Goal: Answer question/provide support: Share knowledge or assist other users

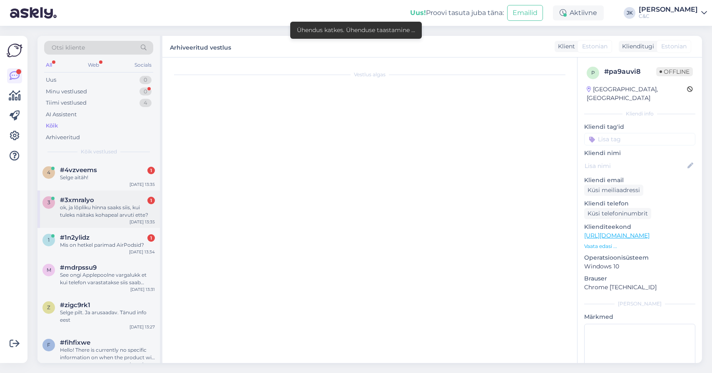
click at [102, 217] on div "3 #3xmralyo 1 ok, ja lõpliku hinna saaks siis, kui tuleks näitaks kohapeal arvu…" at bounding box center [98, 208] width 122 height 37
click at [102, 239] on div "#1n2ylidz 1" at bounding box center [107, 237] width 95 height 7
click at [132, 243] on div "Mis on hetkel parimad AirPodsid?" at bounding box center [107, 244] width 95 height 7
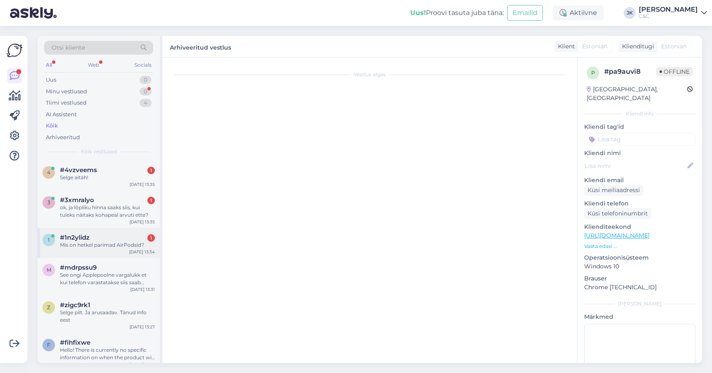
click at [116, 246] on div "Mis on hetkel parimad AirPodsid?" at bounding box center [107, 244] width 95 height 7
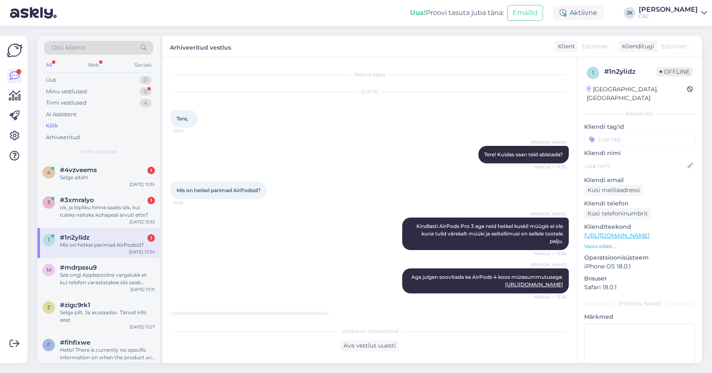
scroll to position [17, 0]
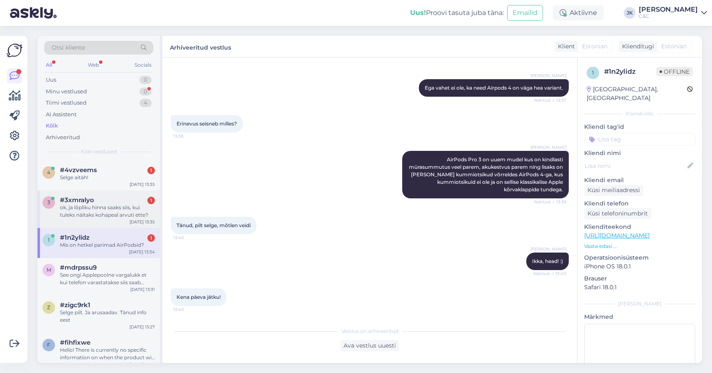
click at [129, 204] on div "ok, ja lõpliku hinna saaks siis, kui tuleks näitaks kohapeal arvuti ette?" at bounding box center [107, 211] width 95 height 15
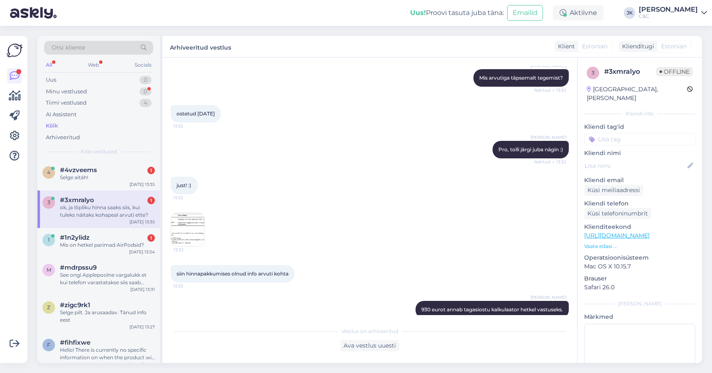
scroll to position [501, 0]
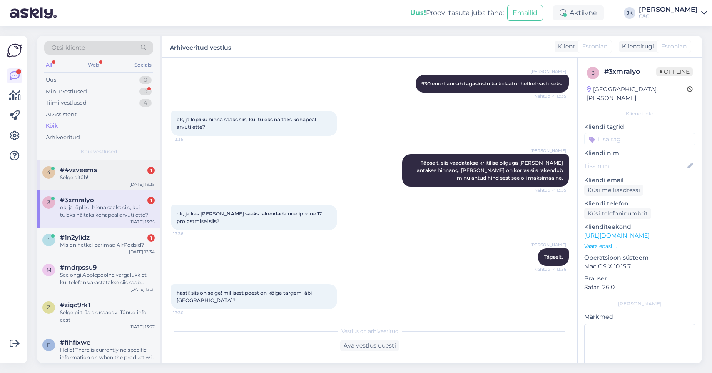
click at [129, 176] on div "Selge aitäh!" at bounding box center [107, 177] width 95 height 7
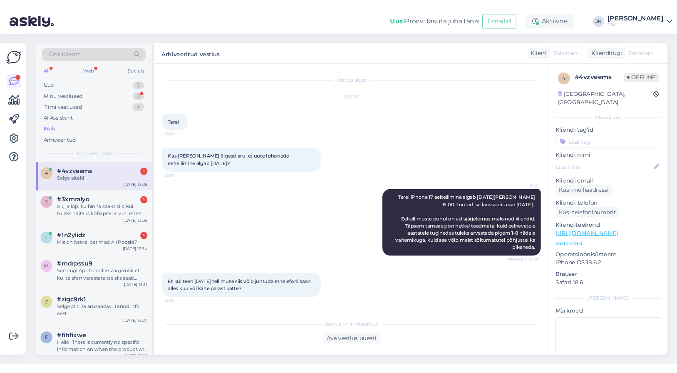
scroll to position [1045, 0]
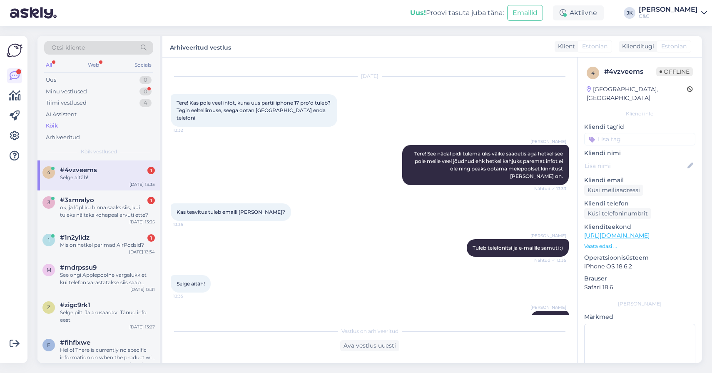
click at [247, 266] on div "Selge aitäh! 13:35" at bounding box center [370, 284] width 398 height 36
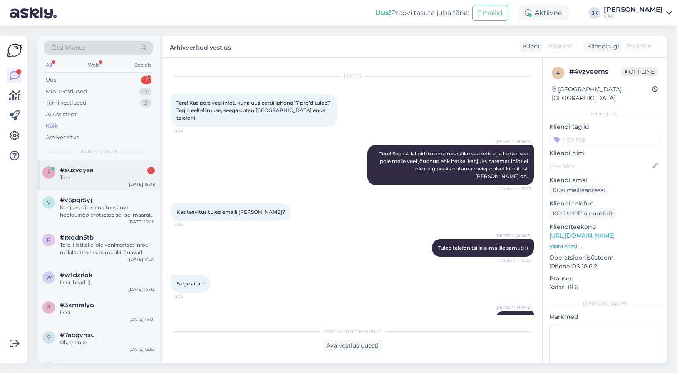
click at [80, 166] on span "#suzvcysa" at bounding box center [77, 169] width 34 height 7
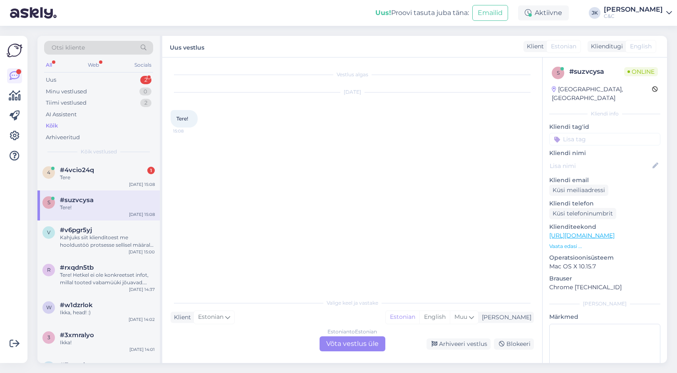
click at [350, 340] on div "Estonian to Estonian Võta vestlus üle" at bounding box center [353, 343] width 66 height 15
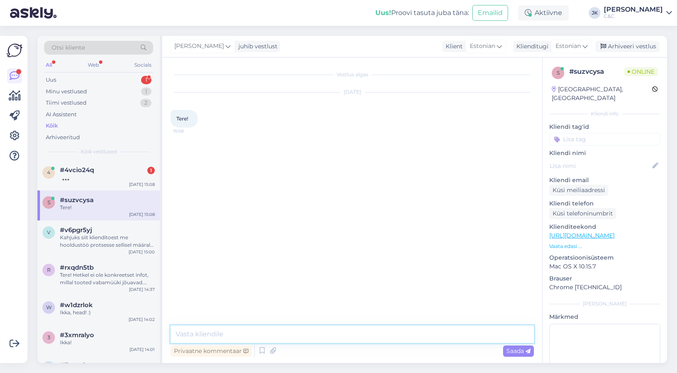
click at [306, 331] on textarea at bounding box center [352, 333] width 363 height 17
type textarea "Tervitus"
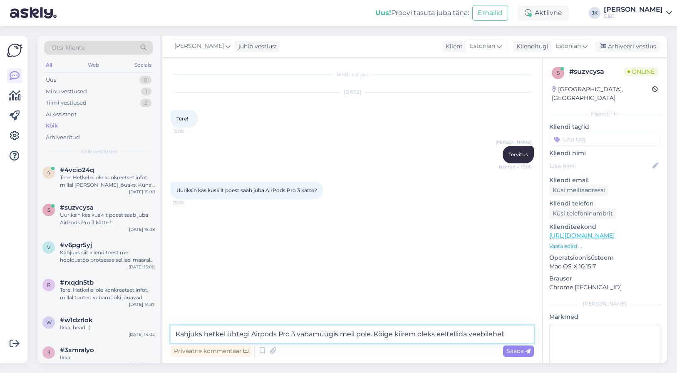
paste textarea "https://www.shop.cec.ee/apple-airpods-pro-3-mfhp4zm-a"
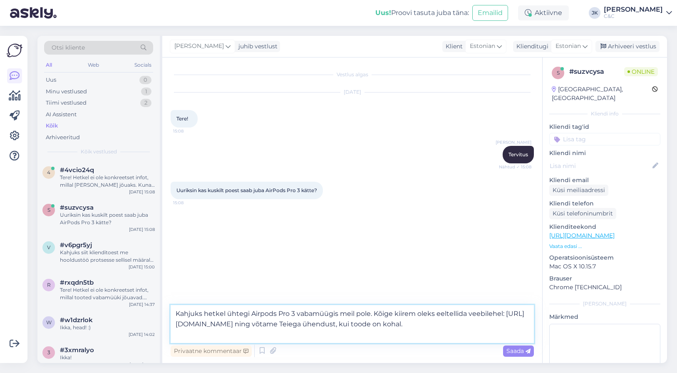
type textarea "Kahjuks hetkel ühtegi Airpods Pro 3 vabamüügis meil pole. Kõige kiirem oleks ee…"
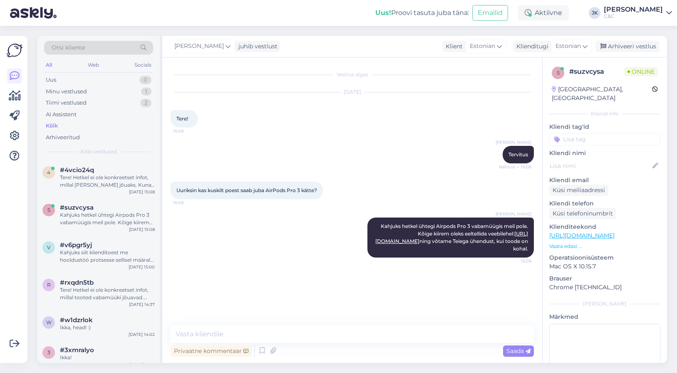
click at [192, 224] on div "Jakop Kähr Kahjuks hetkel ühtegi Airpods Pro 3 vabamüügis meil pole. Kõige kiir…" at bounding box center [352, 237] width 363 height 58
click at [119, 185] on div "Tere! Hetkel ei ole konkreetset infot, millal toode kohale jõuaks. Kuna eeltell…" at bounding box center [107, 181] width 95 height 15
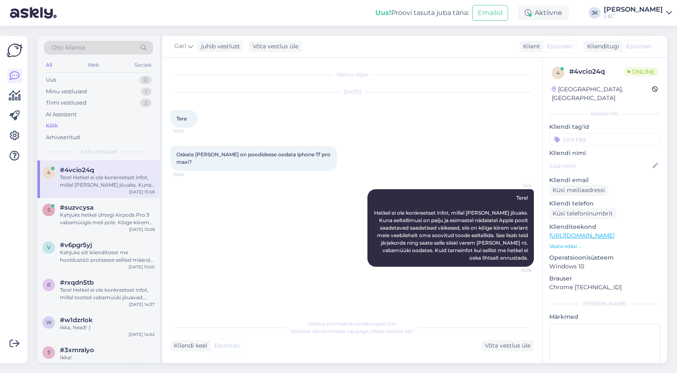
click at [231, 257] on div "Garl Tere! Hetkel ei ole konkreetset infot, millal toode kohale jõuaks. Kuna ee…" at bounding box center [352, 228] width 363 height 96
click at [100, 211] on div "Kahjuks hetkel ühtegi Airpods Pro 3 vabamüügis meil pole. Kõige kiirem oleks ee…" at bounding box center [107, 218] width 95 height 15
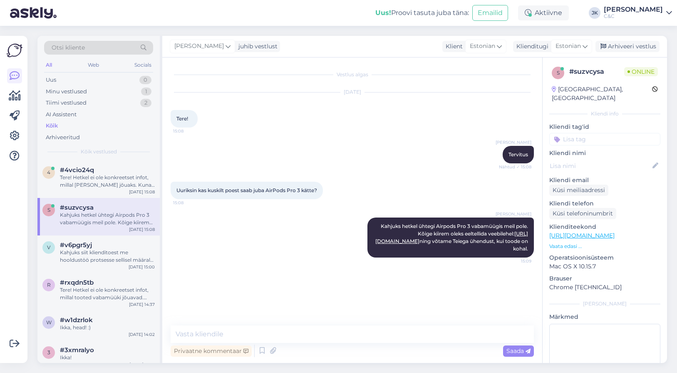
click at [224, 263] on div "Jakop Kähr Kahjuks hetkel ühtegi Airpods Pro 3 vabamüügis meil pole. Kõige kiir…" at bounding box center [352, 237] width 363 height 58
click at [271, 306] on div "Vestlus algas Sep 24 2025 Tere! 15:08 Jakop Kähr Tervitus Nähtud ✓ 15:08 Uuriks…" at bounding box center [356, 192] width 371 height 252
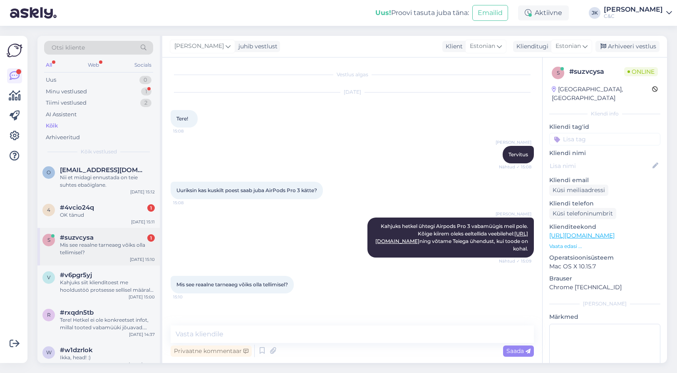
click at [78, 239] on span "#suzvcysa" at bounding box center [77, 237] width 34 height 7
click at [240, 336] on textarea at bounding box center [352, 333] width 363 height 17
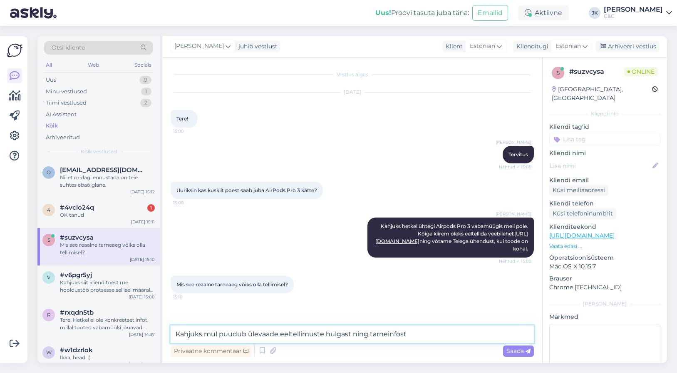
type textarea "Kahjuks mul puudub ülevaade eeltellimuste hulgast ning tarneinfost."
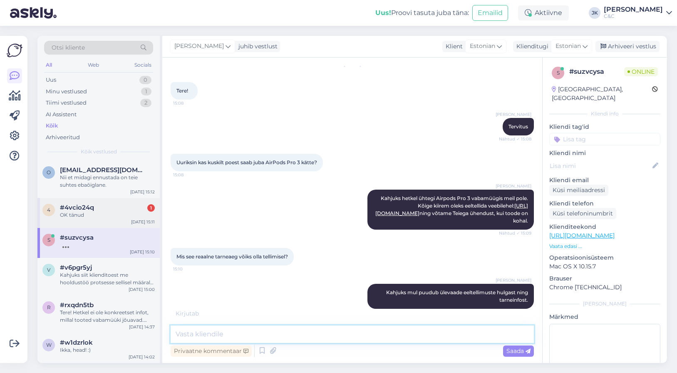
scroll to position [64, 0]
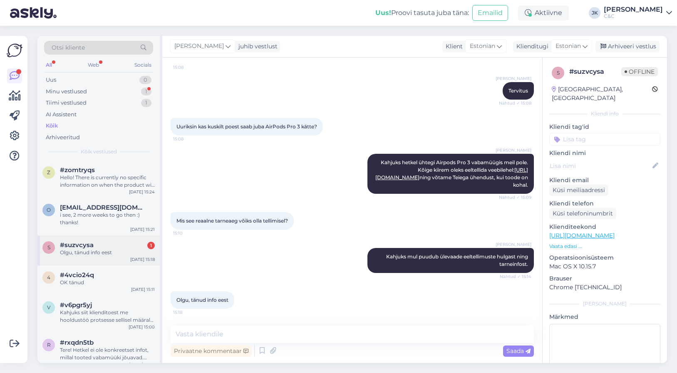
click at [118, 258] on div "s #suzvcysa 1 Olgu, tänud info eest Sep 24 15:18" at bounding box center [98, 250] width 122 height 30
click at [197, 263] on div "Jakop Kähr Kahjuks mul puudub ülevaade eeltellimuste hulgast ning tarneinfost. …" at bounding box center [352, 260] width 363 height 43
click at [101, 222] on div "i see, 2 more weeks to go then :) thanks!" at bounding box center [107, 218] width 95 height 15
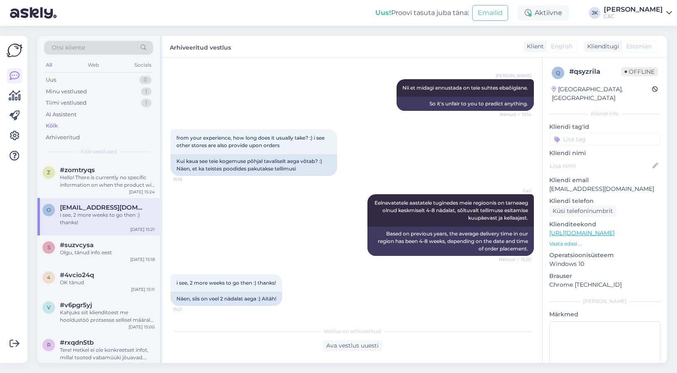
click at [179, 244] on div "Garl Eelnevatetele aastatele tuginedes meie regioonis on tarneaeg olnud keskmis…" at bounding box center [352, 225] width 363 height 80
click at [122, 176] on div "Hello! There is currently no specific information on when the product will arri…" at bounding box center [107, 181] width 95 height 15
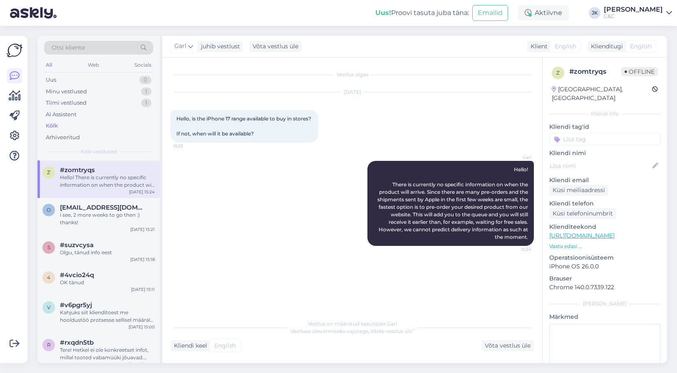
scroll to position [0, 0]
click at [111, 209] on span "onurkaank@gmail.com" at bounding box center [103, 207] width 87 height 7
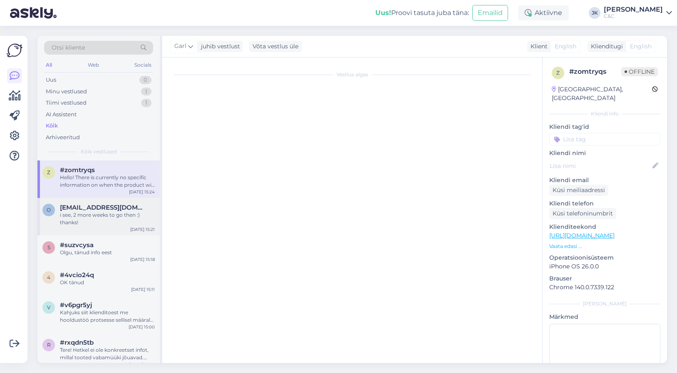
scroll to position [1055, 0]
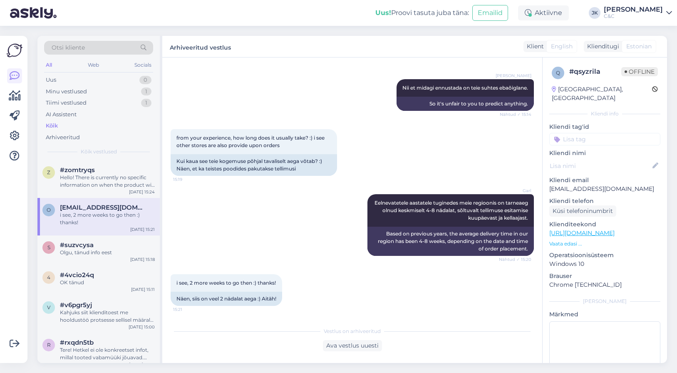
click at [245, 254] on div "Garl Eelnevatetele aastatele tuginedes meie regioonis on tarneaeg olnud keskmis…" at bounding box center [352, 225] width 363 height 80
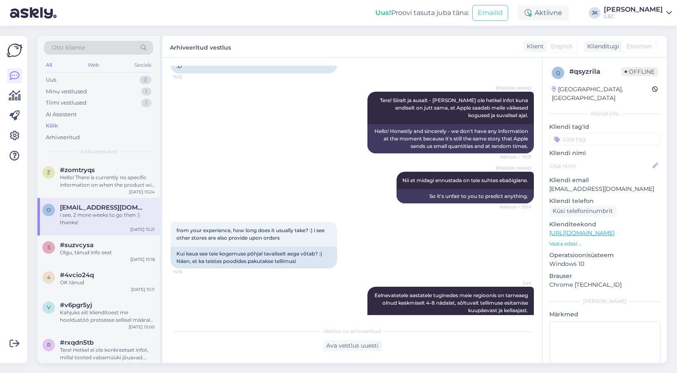
scroll to position [953, 0]
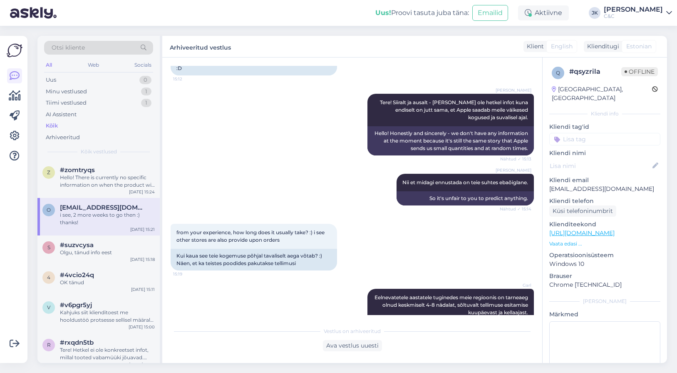
click at [453, 246] on div "from your experience, how long does it usually take? :) i see other stores are …" at bounding box center [352, 246] width 363 height 65
click at [363, 273] on div "from your experience, how long does it usually take? :) i see other stores are …" at bounding box center [352, 246] width 363 height 65
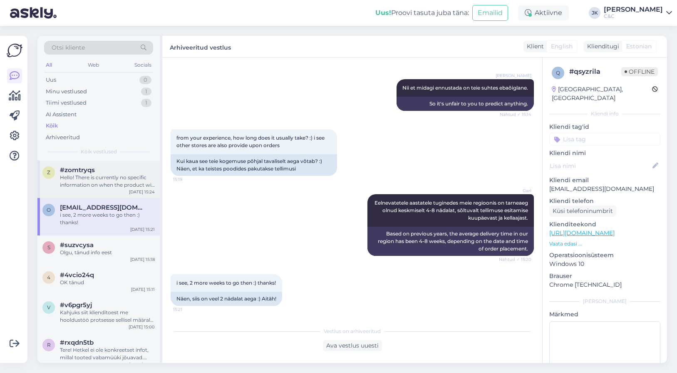
scroll to position [1055, 0]
click at [128, 167] on div "#zomtryqs" at bounding box center [107, 169] width 95 height 7
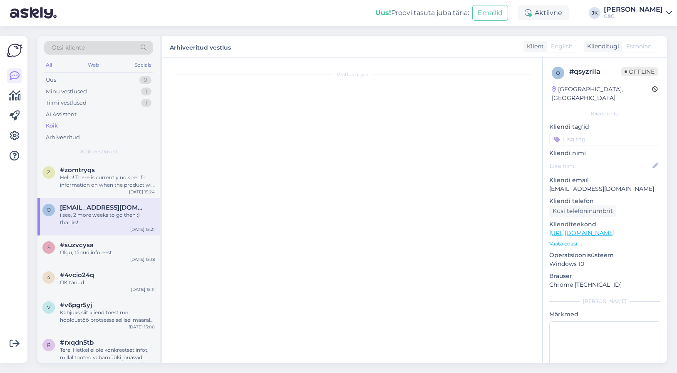
scroll to position [0, 0]
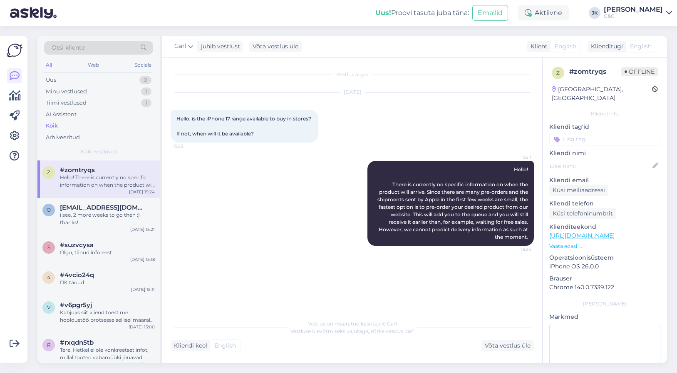
click at [209, 290] on div "Vestlus algas Sep 24 2025 Hello, is the iPhone 17 range available to buy in sto…" at bounding box center [356, 186] width 371 height 241
click at [367, 303] on div "Vestlus algas Sep 24 2025 Hello, is the iPhone 17 range available to buy in sto…" at bounding box center [356, 186] width 371 height 241
click at [490, 197] on span "Hello! There is currently no specific information on when the product will arri…" at bounding box center [454, 203] width 152 height 74
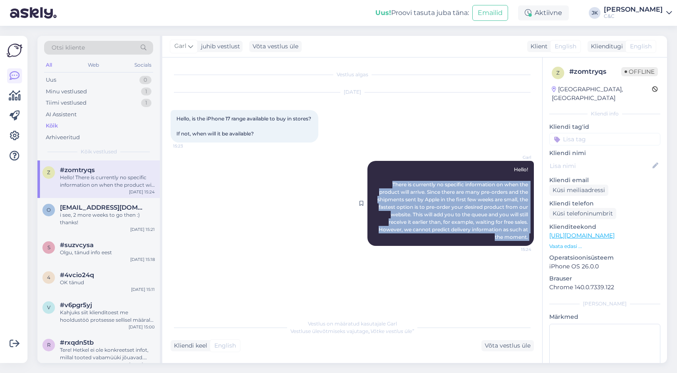
click at [490, 197] on span "Hello! There is currently no specific information on when the product will arri…" at bounding box center [454, 203] width 152 height 74
